Goal: Task Accomplishment & Management: Use online tool/utility

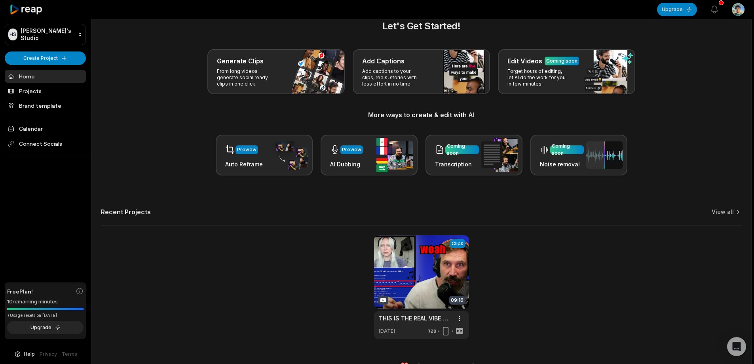
scroll to position [17, 0]
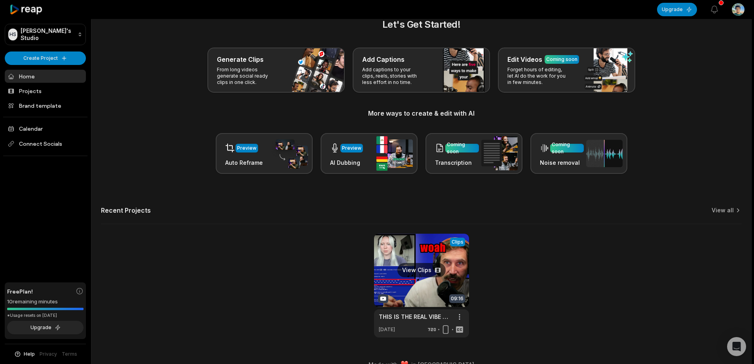
click at [427, 270] on link at bounding box center [421, 286] width 95 height 104
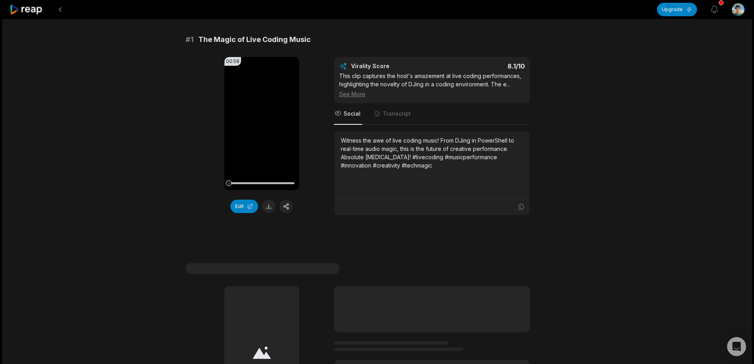
scroll to position [61, 0]
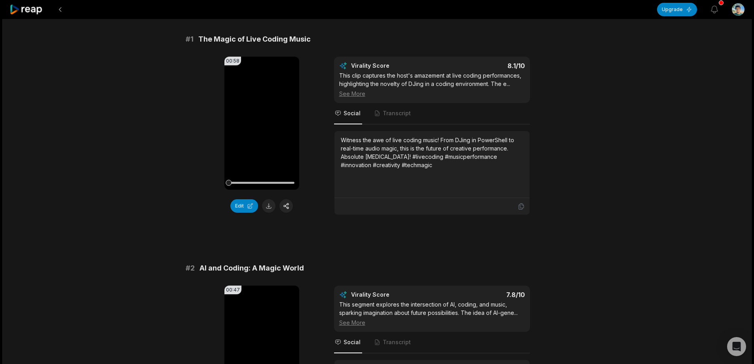
click at [234, 206] on button "Edit" at bounding box center [244, 205] width 28 height 13
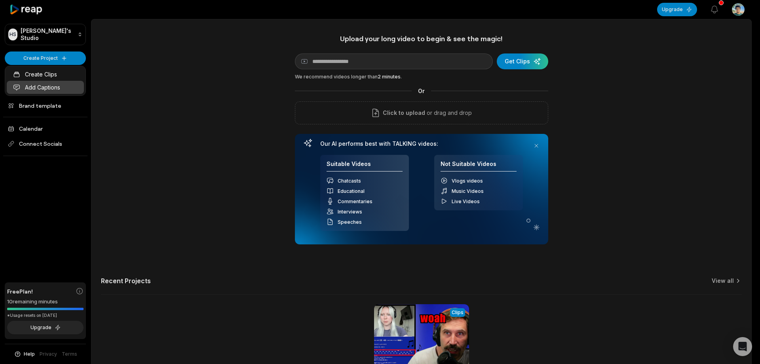
click at [52, 88] on link "Add Captions" at bounding box center [45, 87] width 77 height 13
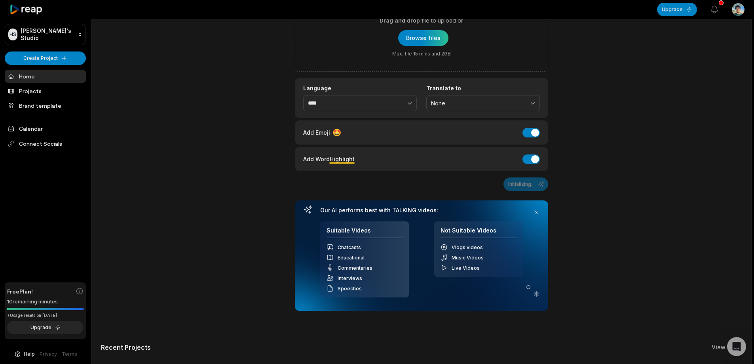
scroll to position [72, 0]
click at [528, 132] on button "Add Emoji" at bounding box center [531, 132] width 17 height 10
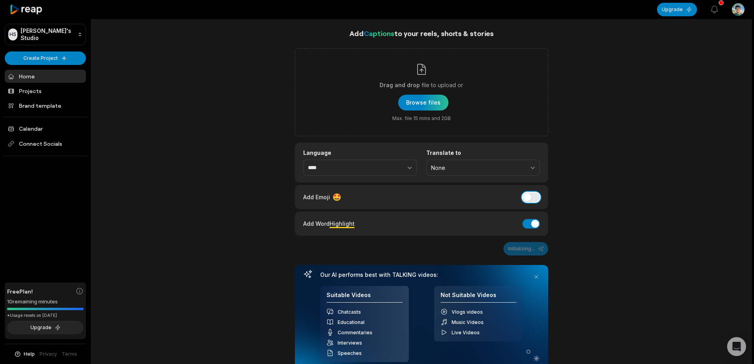
scroll to position [0, 0]
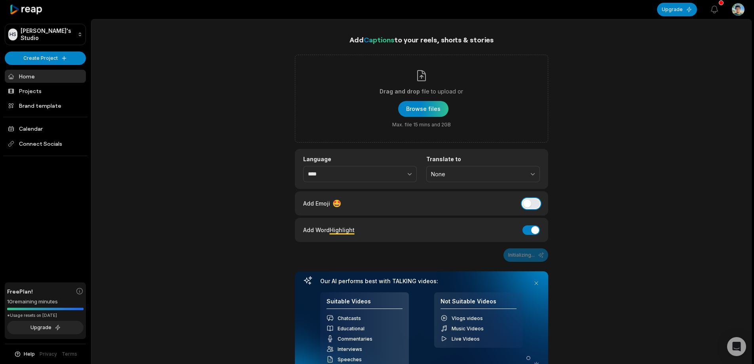
click at [532, 202] on button "Add Emoji" at bounding box center [531, 204] width 17 height 10
click at [534, 229] on button "Add Word Highlight" at bounding box center [531, 230] width 17 height 10
click at [555, 236] on div "Add Captions to your reels, shorts & stories Drag and drop file to upload or Br…" at bounding box center [421, 289] width 660 height 511
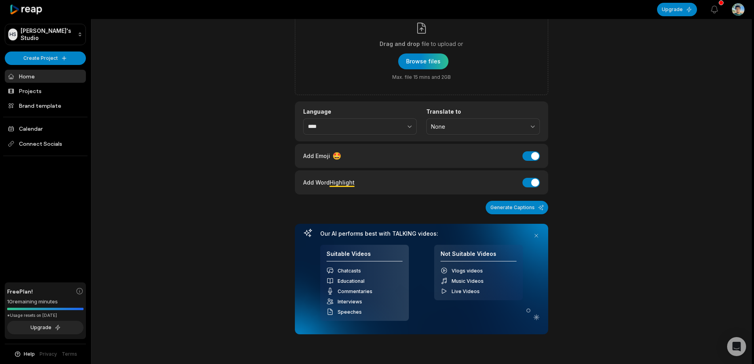
scroll to position [48, 0]
click at [22, 91] on link "Projects" at bounding box center [45, 90] width 81 height 13
